Goal: Find specific page/section: Find specific page/section

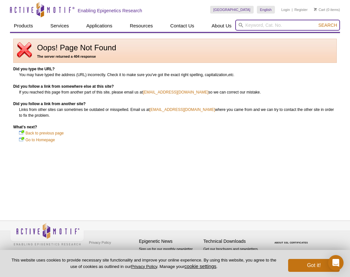
click at [259, 27] on input "search" at bounding box center [287, 25] width 105 height 11
paste input "39744"
click at [316, 22] on button "Search" at bounding box center [327, 25] width 23 height 6
click at [249, 28] on input "39744" at bounding box center [287, 25] width 105 height 11
click at [248, 25] on input "39744" at bounding box center [287, 25] width 105 height 11
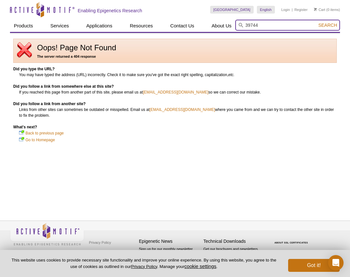
click at [266, 26] on input "39744" at bounding box center [287, 25] width 105 height 11
type input "39743"
